Goal: Transaction & Acquisition: Purchase product/service

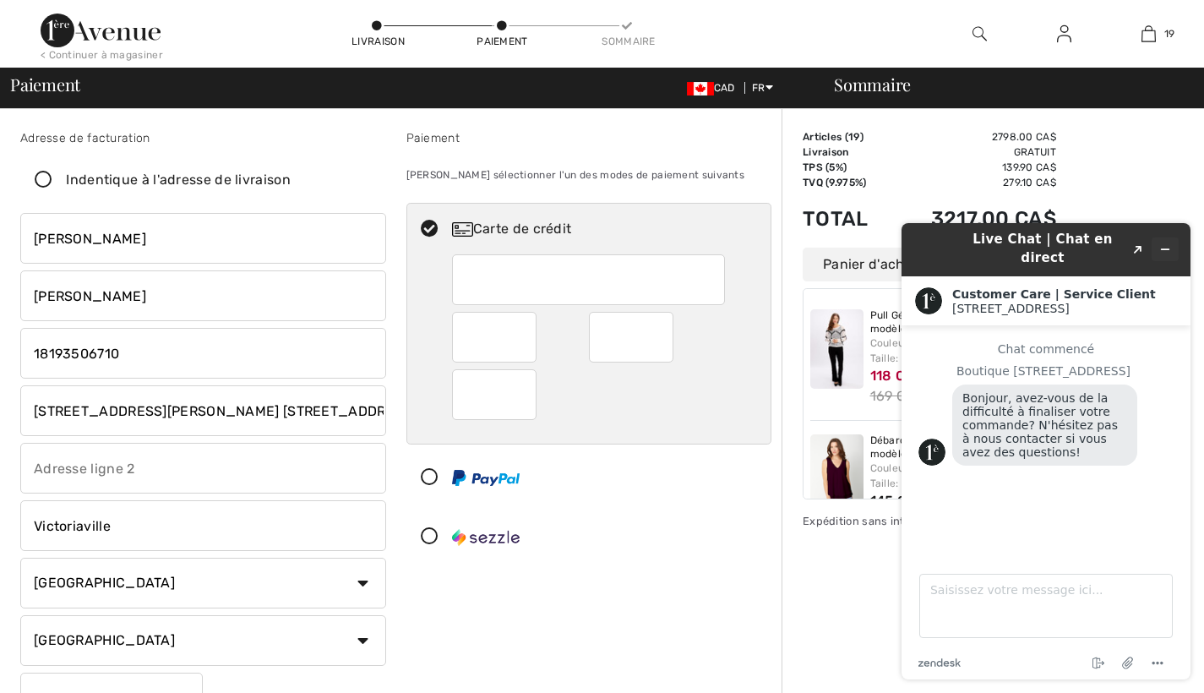
click at [1171, 243] on icon "Réduire le widget" at bounding box center [1166, 249] width 12 height 12
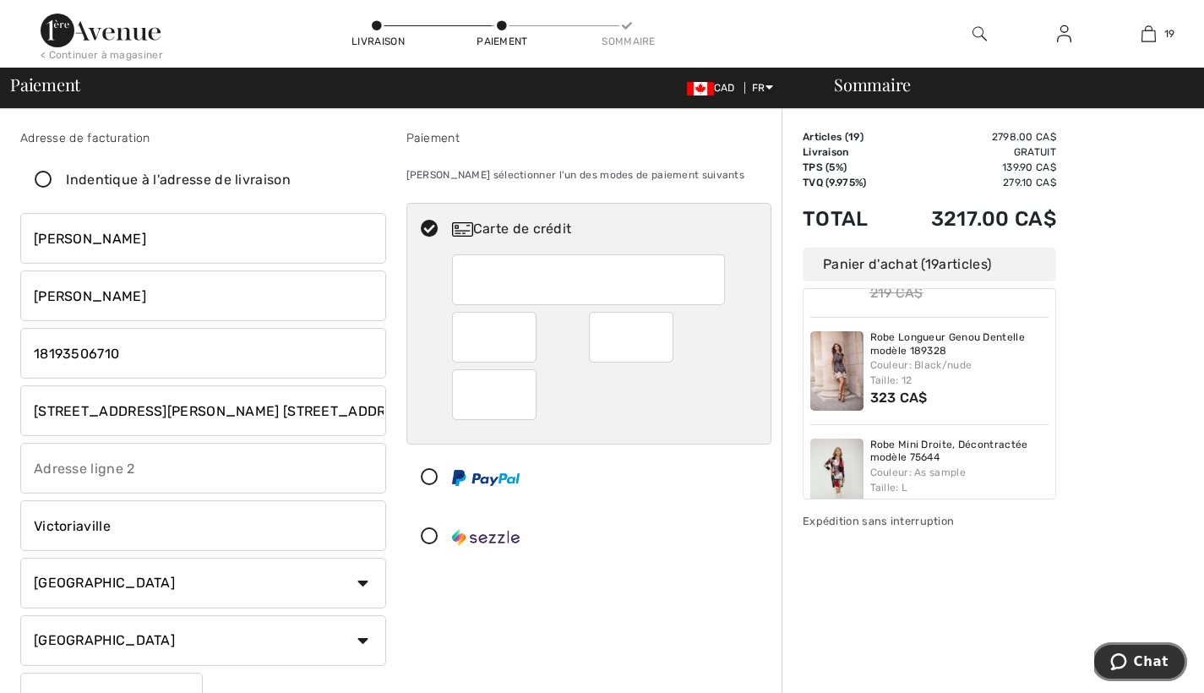
click at [998, 358] on div "Couleur: Black/nude Taille: 12" at bounding box center [960, 373] width 179 height 30
click at [931, 331] on link "Robe Longueur Genou Dentelle modèle 189328" at bounding box center [960, 344] width 179 height 26
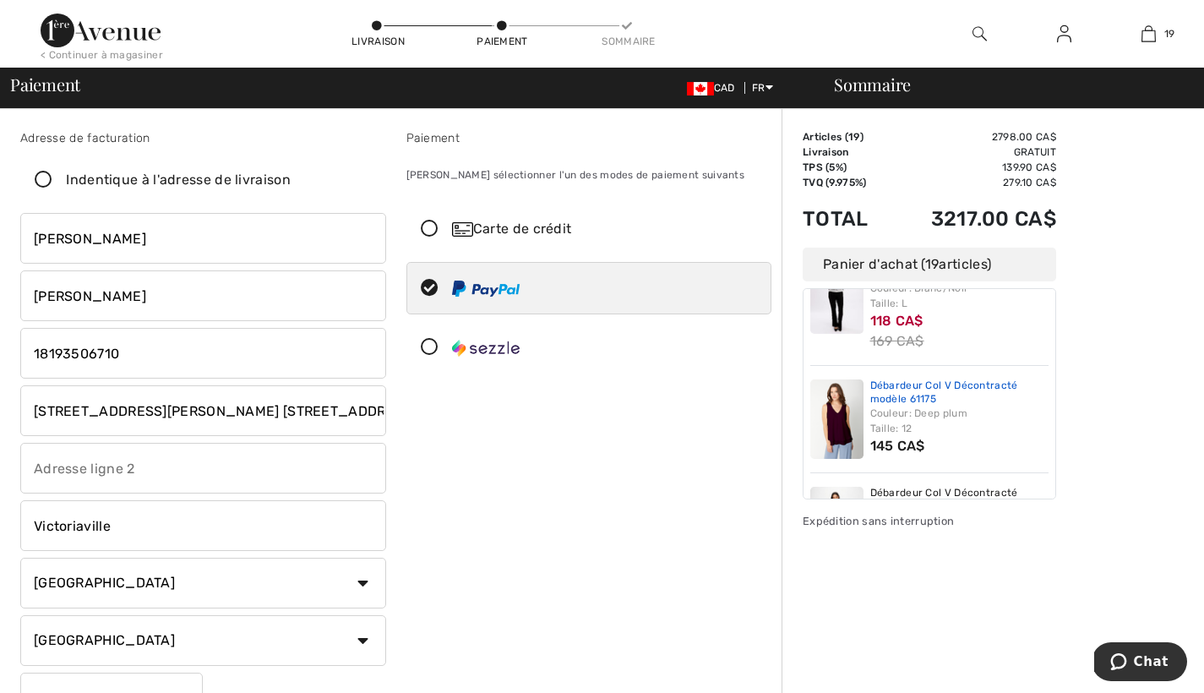
scroll to position [57, 0]
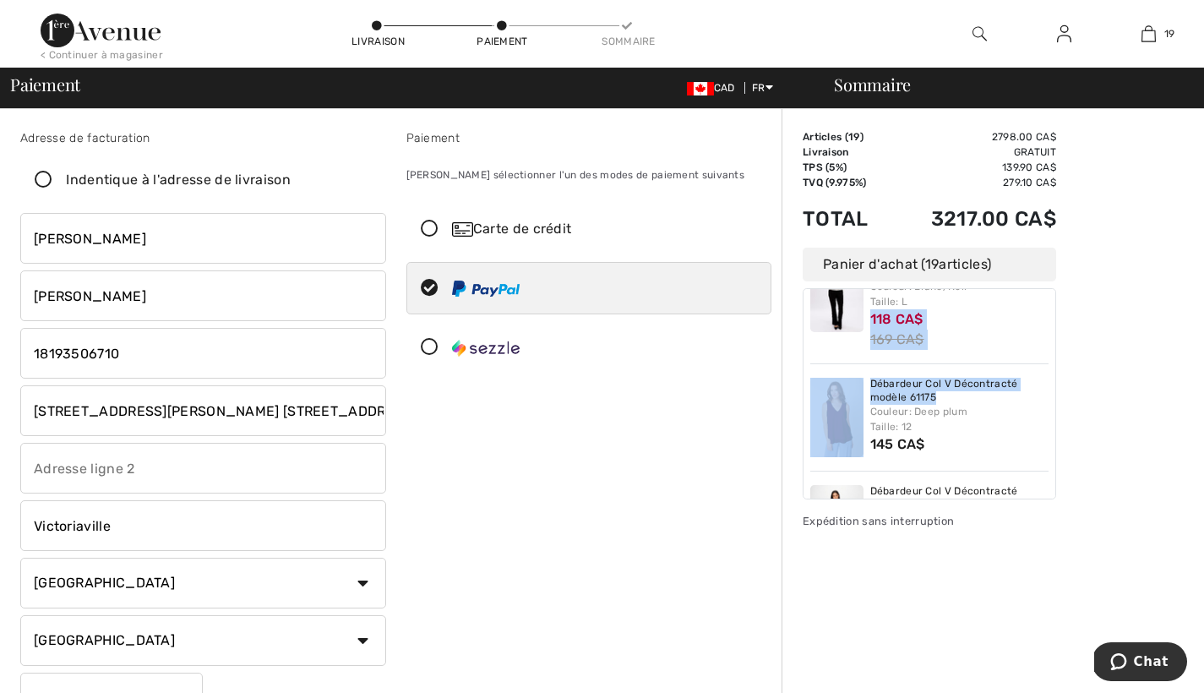
drag, startPoint x: 1048, startPoint y: 307, endPoint x: 1048, endPoint y: 377, distance: 70.2
click at [1048, 377] on div "Pull Géométrique Crocheté modèle 246245U Couleur: Blanc/Noir Taille: L 118 CA$ …" at bounding box center [930, 393] width 254 height 211
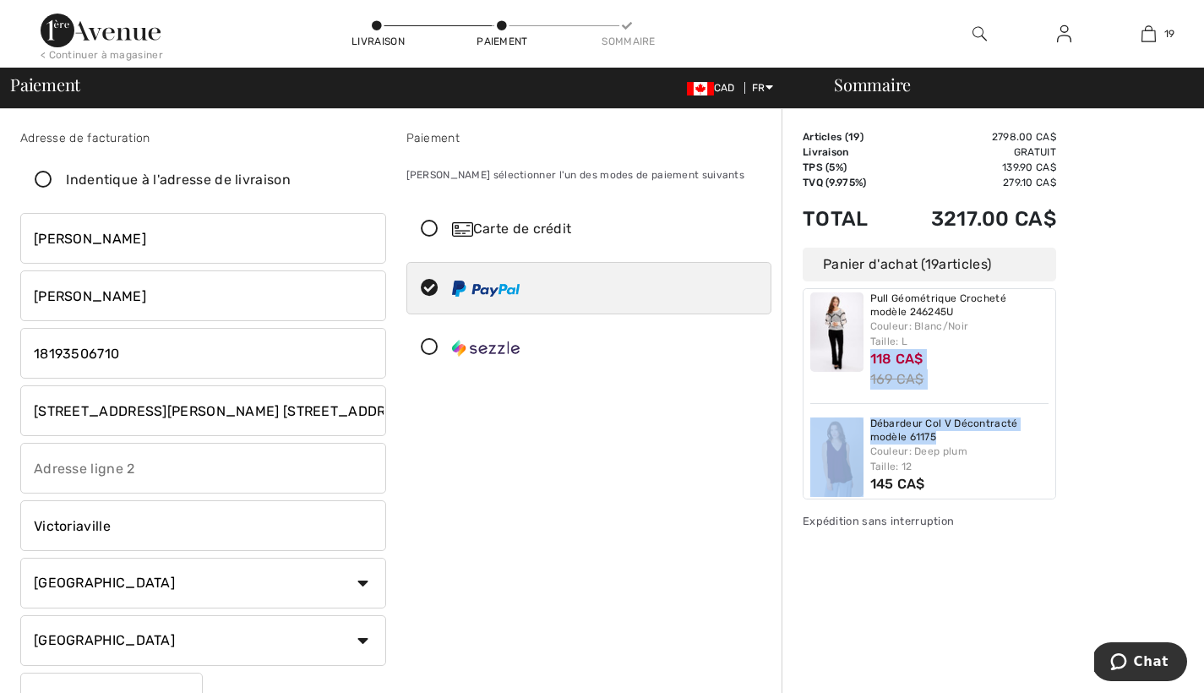
scroll to position [1, 0]
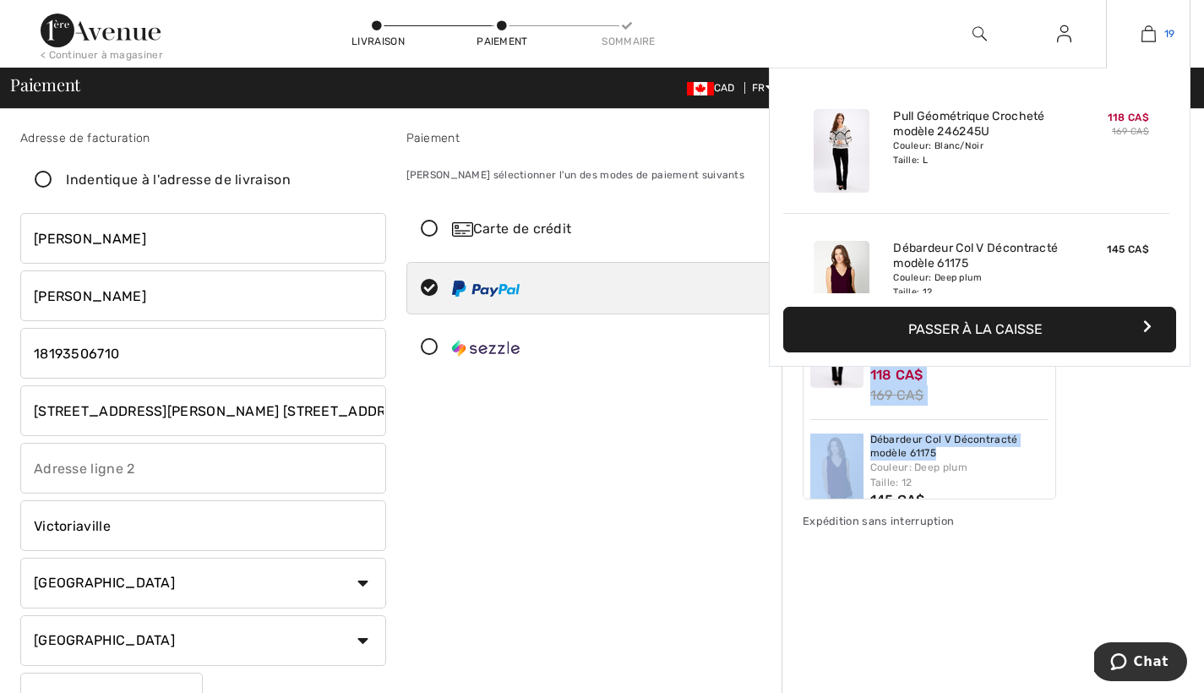
click at [1153, 36] on img at bounding box center [1149, 34] width 14 height 20
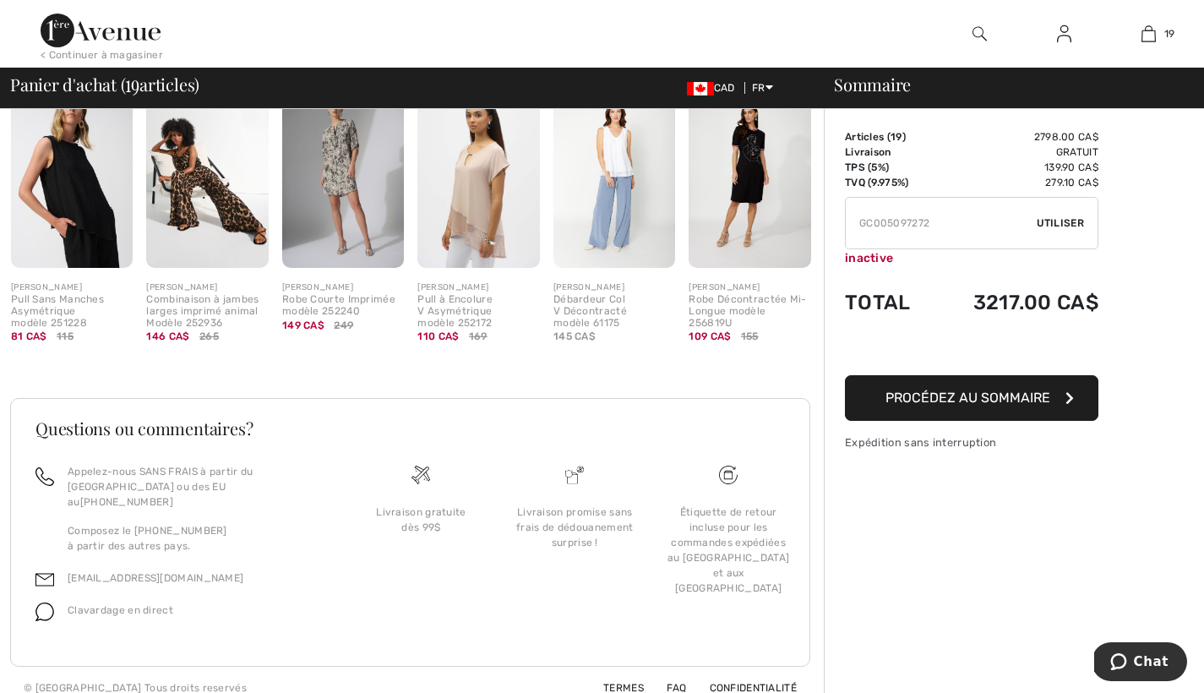
scroll to position [4551, 0]
click at [1068, 395] on icon "button" at bounding box center [1070, 398] width 8 height 14
